Goal: Task Accomplishment & Management: Use online tool/utility

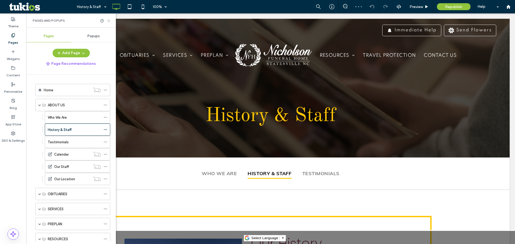
click at [110, 19] on icon at bounding box center [109, 21] width 4 height 4
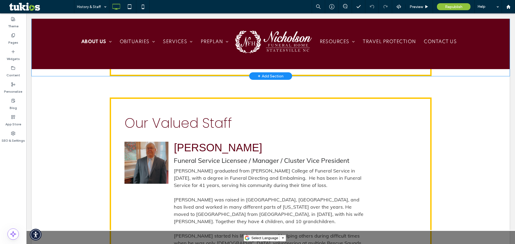
scroll to position [429, 0]
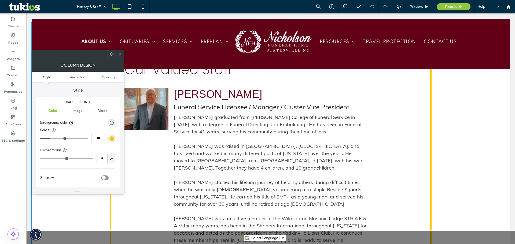
click at [119, 152] on div "Background Color Image Video Background color Border *** Corner radius * px Sha…" at bounding box center [78, 142] width 84 height 90
click at [150, 152] on div "Darryl F. Hawkins Funeral Service Licensee / Manager / Cluster Vice President D…" at bounding box center [270, 184] width 292 height 203
click at [119, 57] on span at bounding box center [120, 54] width 4 height 8
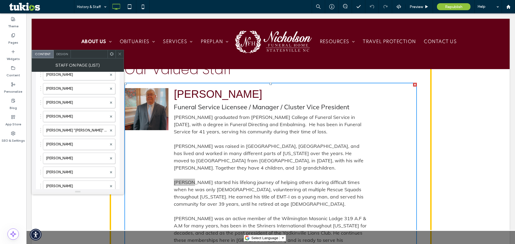
scroll to position [80, 0]
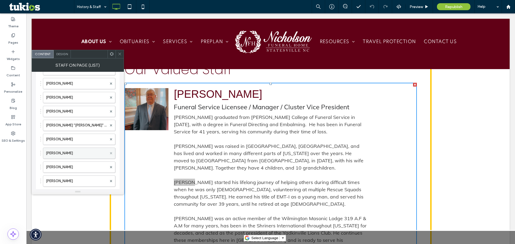
click at [112, 153] on icon at bounding box center [111, 153] width 2 height 2
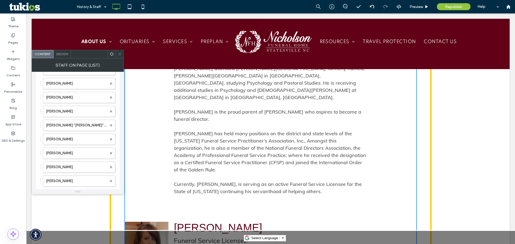
scroll to position [1287, 0]
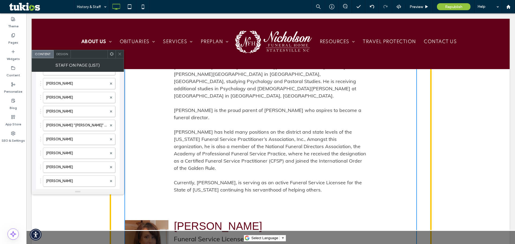
click at [120, 54] on icon at bounding box center [120, 54] width 4 height 4
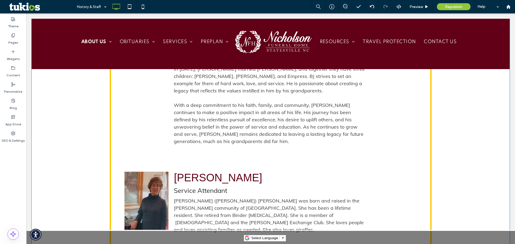
scroll to position [2771, 0]
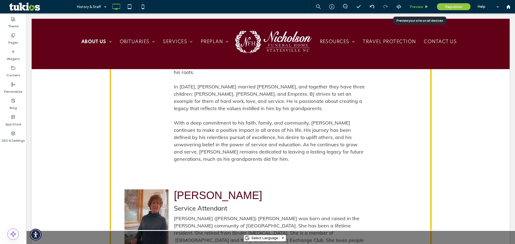
click at [424, 4] on div "Preview" at bounding box center [418, 6] width 27 height 13
click at [413, 9] on span "Preview" at bounding box center [415, 7] width 13 height 5
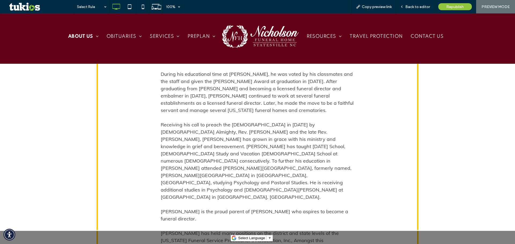
scroll to position [1136, 0]
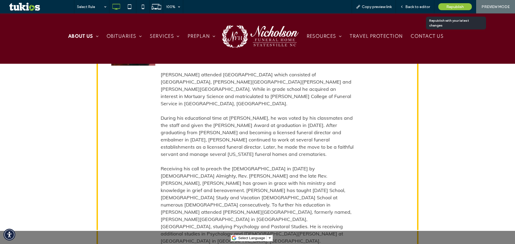
click at [450, 8] on span "Republish" at bounding box center [454, 7] width 17 height 5
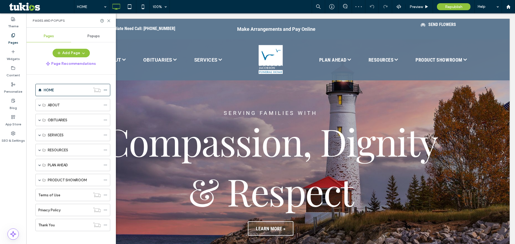
click at [39, 181] on span at bounding box center [39, 180] width 3 height 12
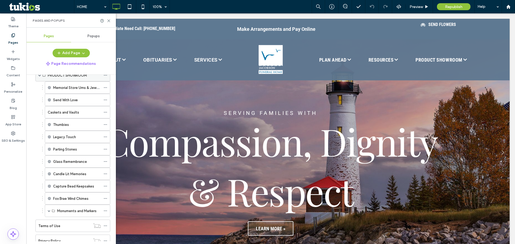
scroll to position [107, 0]
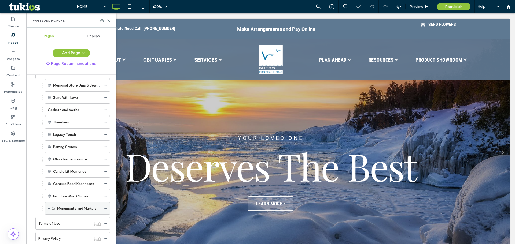
click at [60, 209] on label "Monuments and Markers" at bounding box center [76, 208] width 39 height 9
click at [47, 207] on div "Monuments and Markers" at bounding box center [77, 208] width 65 height 12
click at [48, 209] on span at bounding box center [49, 208] width 3 height 3
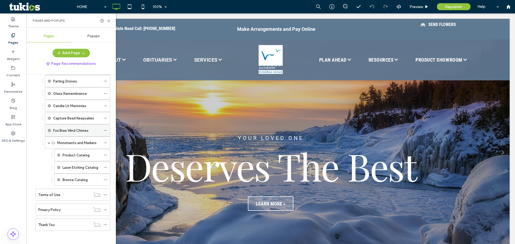
scroll to position [176, 0]
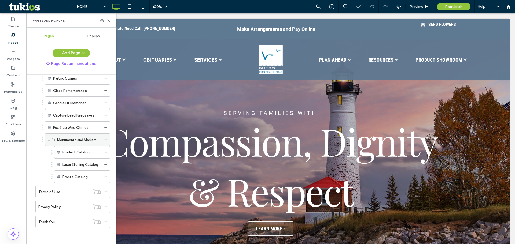
click at [104, 140] on icon at bounding box center [105, 140] width 4 height 4
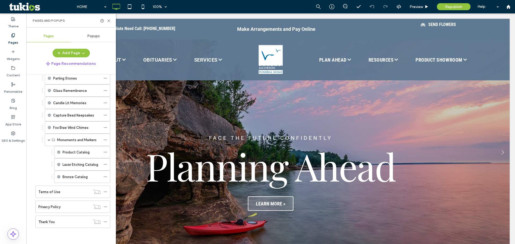
click at [42, 163] on div "Product Catalog Laser Etching Catalog Bronze Catalog" at bounding box center [76, 164] width 68 height 37
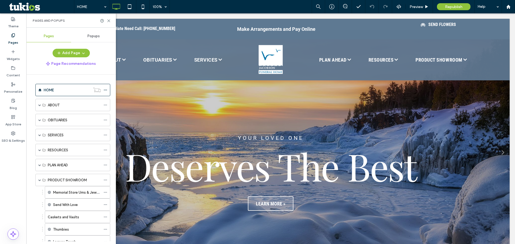
scroll to position [54, 0]
